Goal: Task Accomplishment & Management: Use online tool/utility

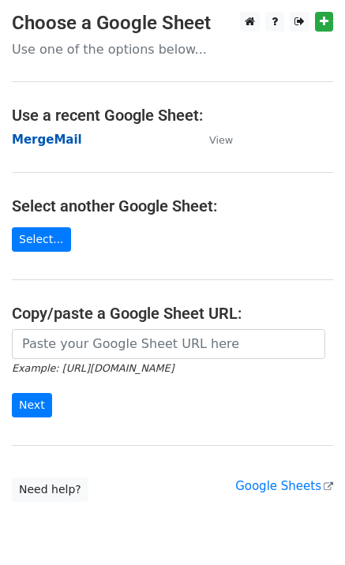
click at [62, 142] on strong "MergeMail" at bounding box center [47, 139] width 70 height 14
click at [35, 138] on strong "MergeMail" at bounding box center [47, 139] width 70 height 14
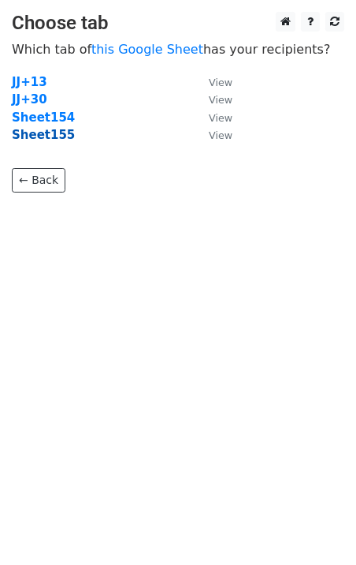
click at [47, 134] on strong "Sheet155" at bounding box center [43, 135] width 63 height 14
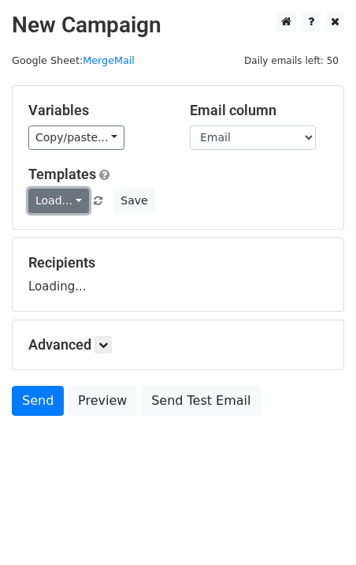
click at [58, 203] on link "Load..." at bounding box center [58, 200] width 61 height 24
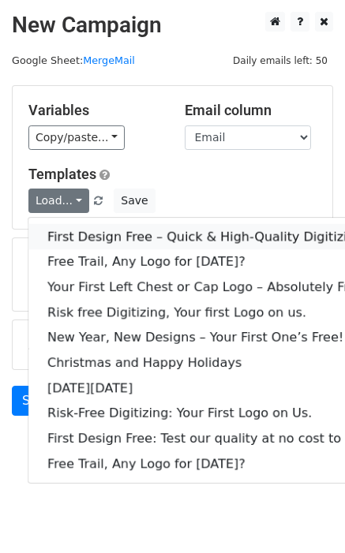
click at [92, 234] on link "First Design Free – Quick & High-Quality Digitizing!" at bounding box center [209, 236] width 363 height 25
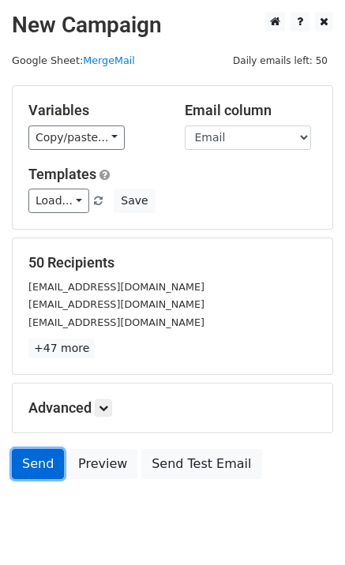
click at [27, 459] on link "Send" at bounding box center [38, 464] width 52 height 30
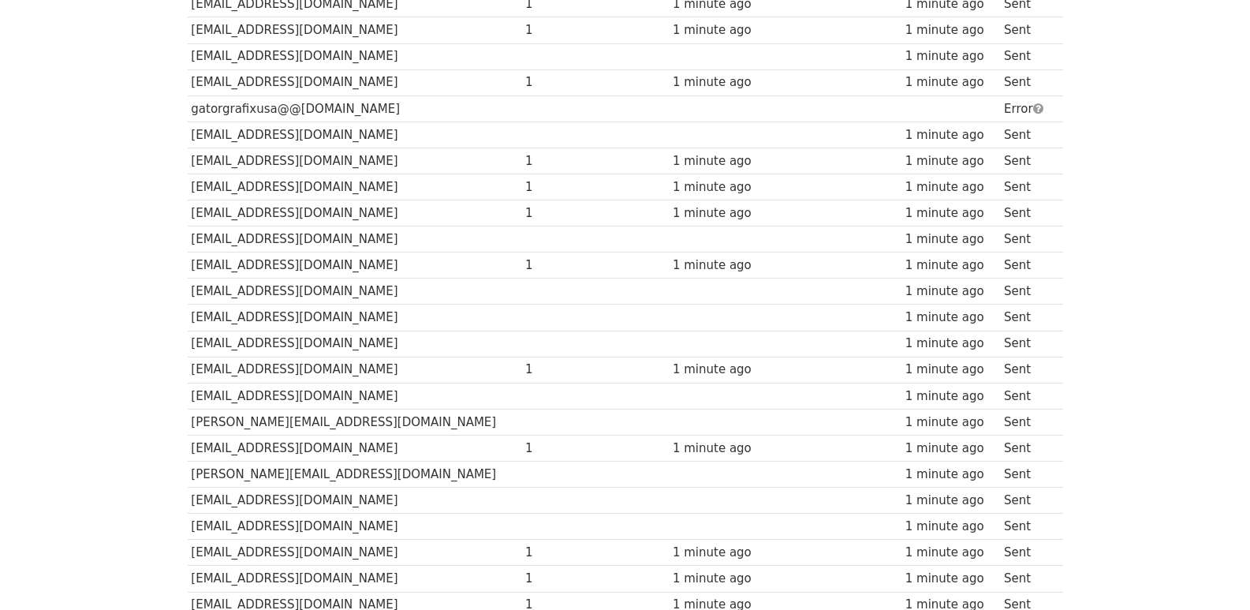
scroll to position [1098, 0]
